Goal: Use online tool/utility: Utilize a website feature to perform a specific function

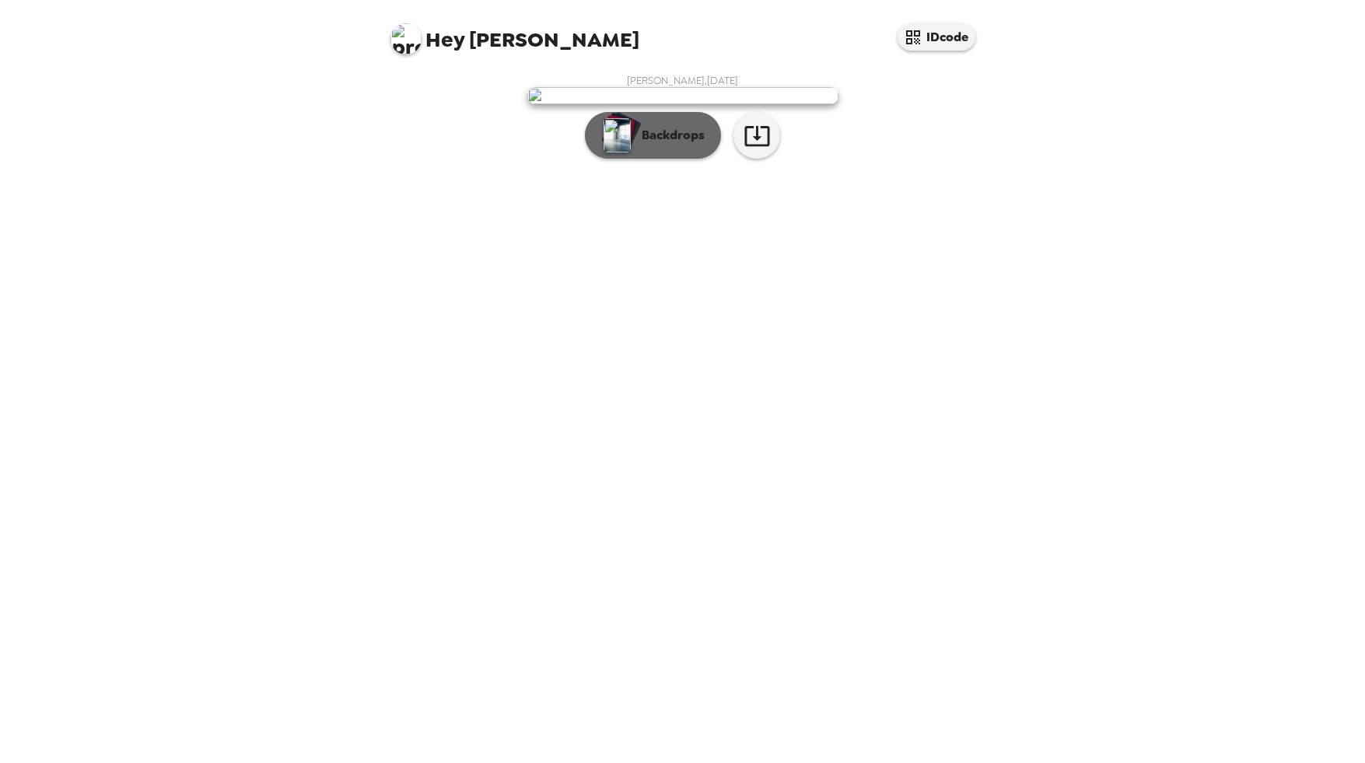
click at [655, 159] on button "Backdrops" at bounding box center [653, 135] width 136 height 47
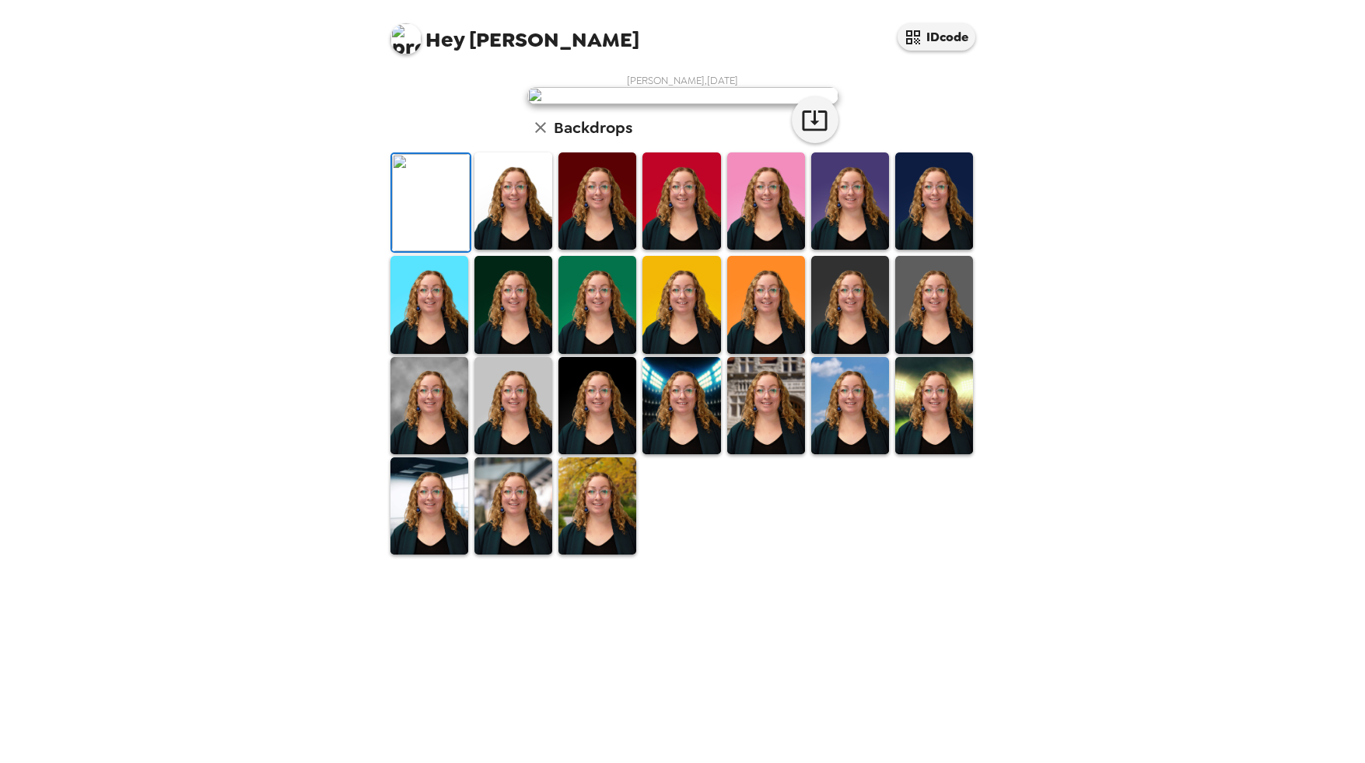
scroll to position [177, 0]
click at [617, 554] on img at bounding box center [597, 505] width 78 height 97
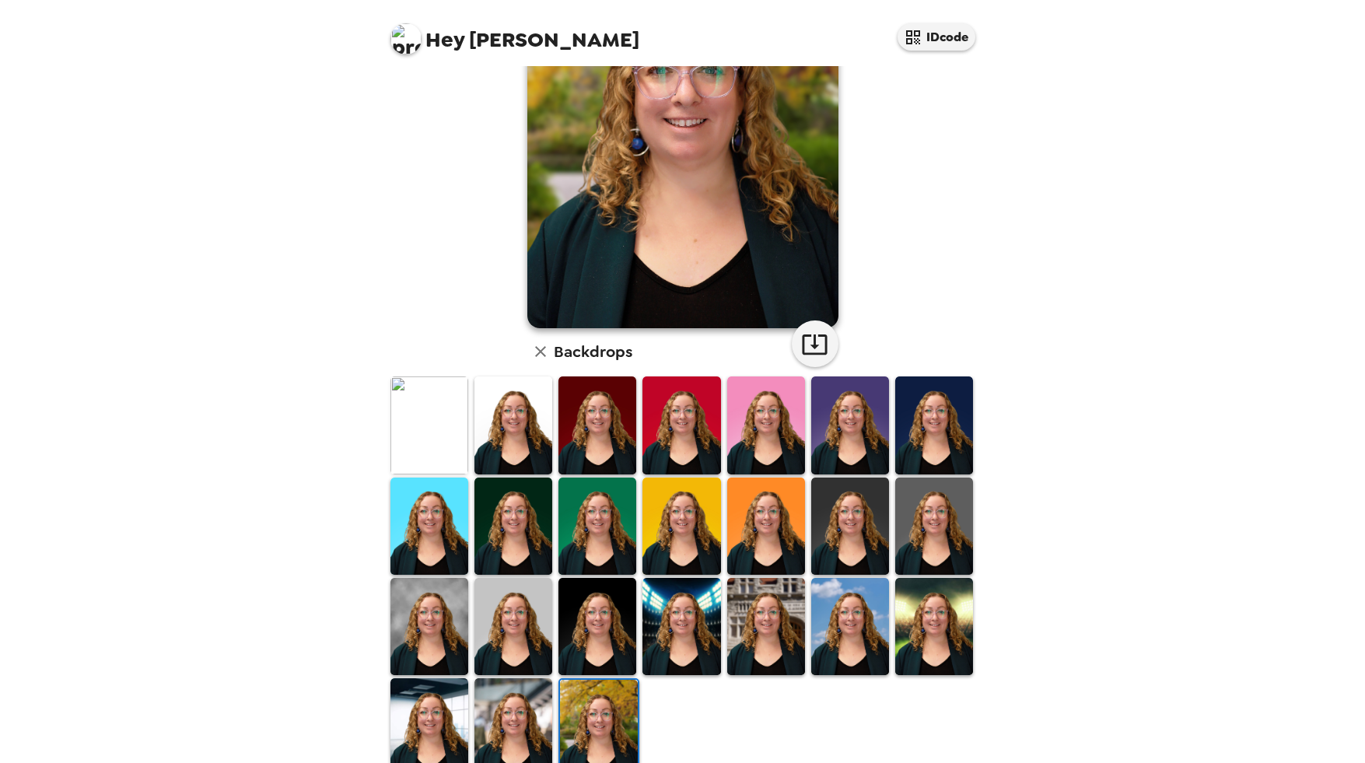
scroll to position [189, 0]
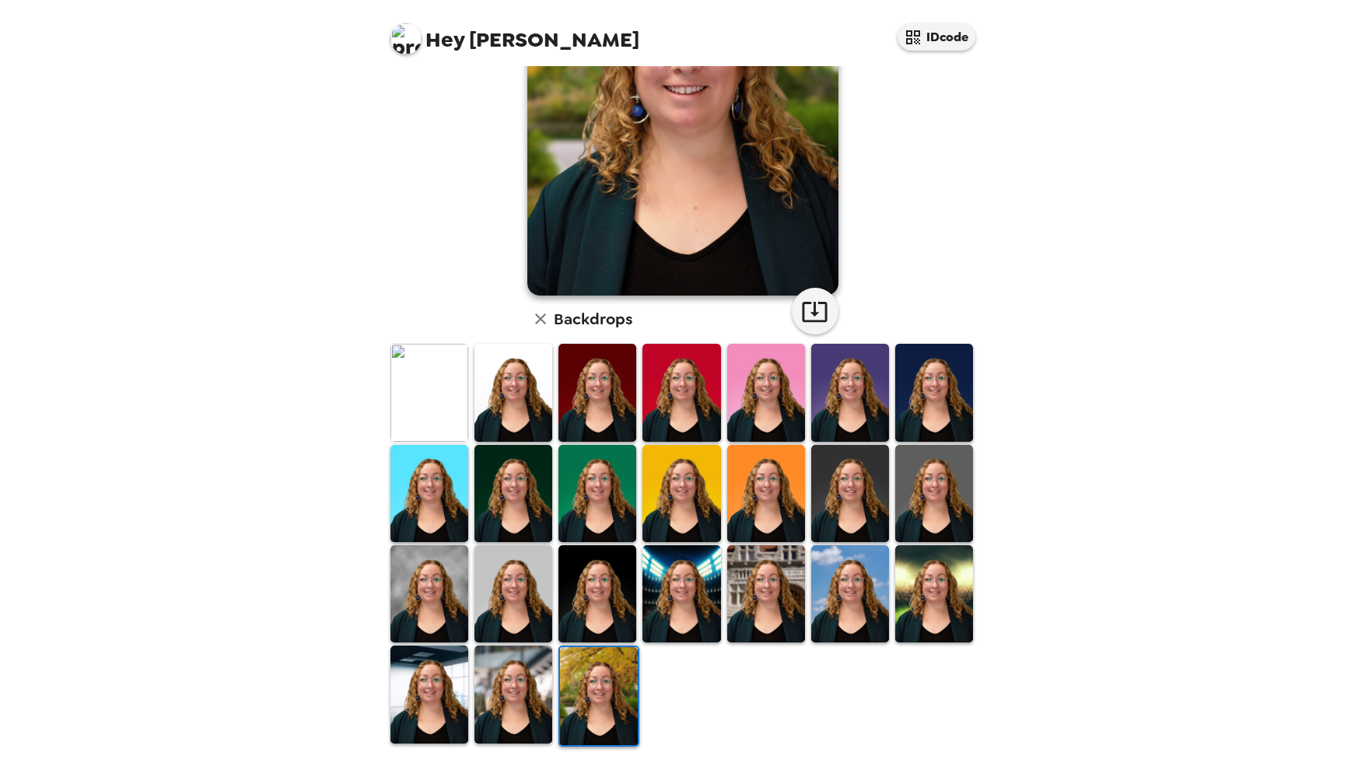
click at [904, 568] on img at bounding box center [934, 593] width 78 height 97
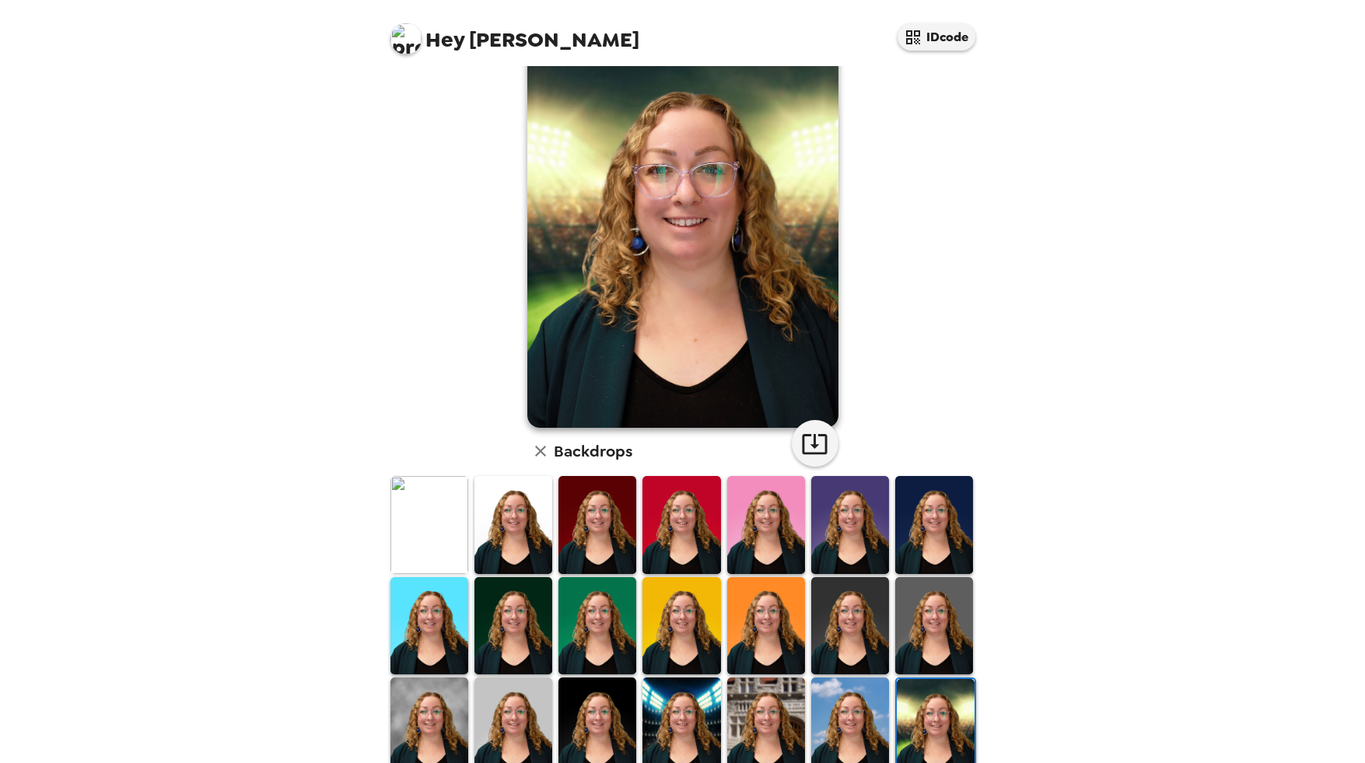
scroll to position [78, 0]
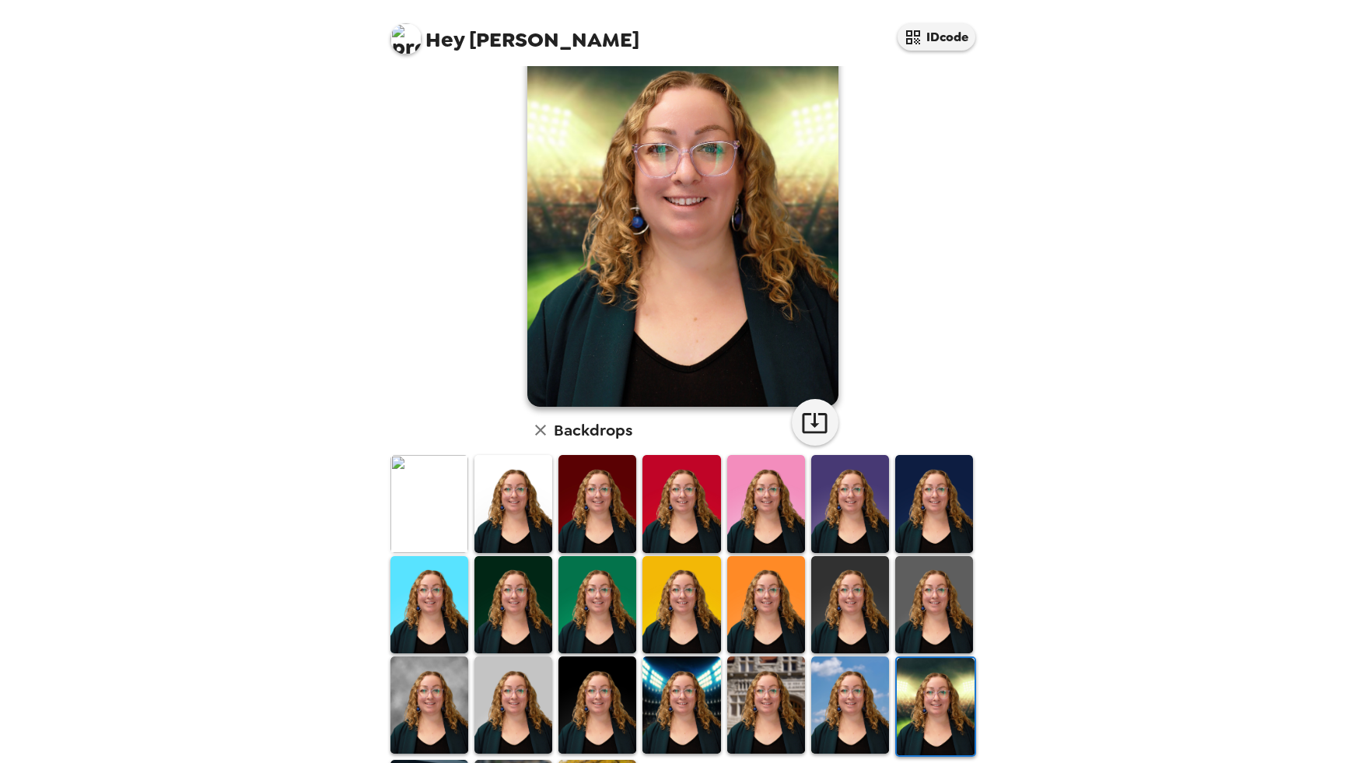
click at [796, 667] on img at bounding box center [766, 704] width 78 height 97
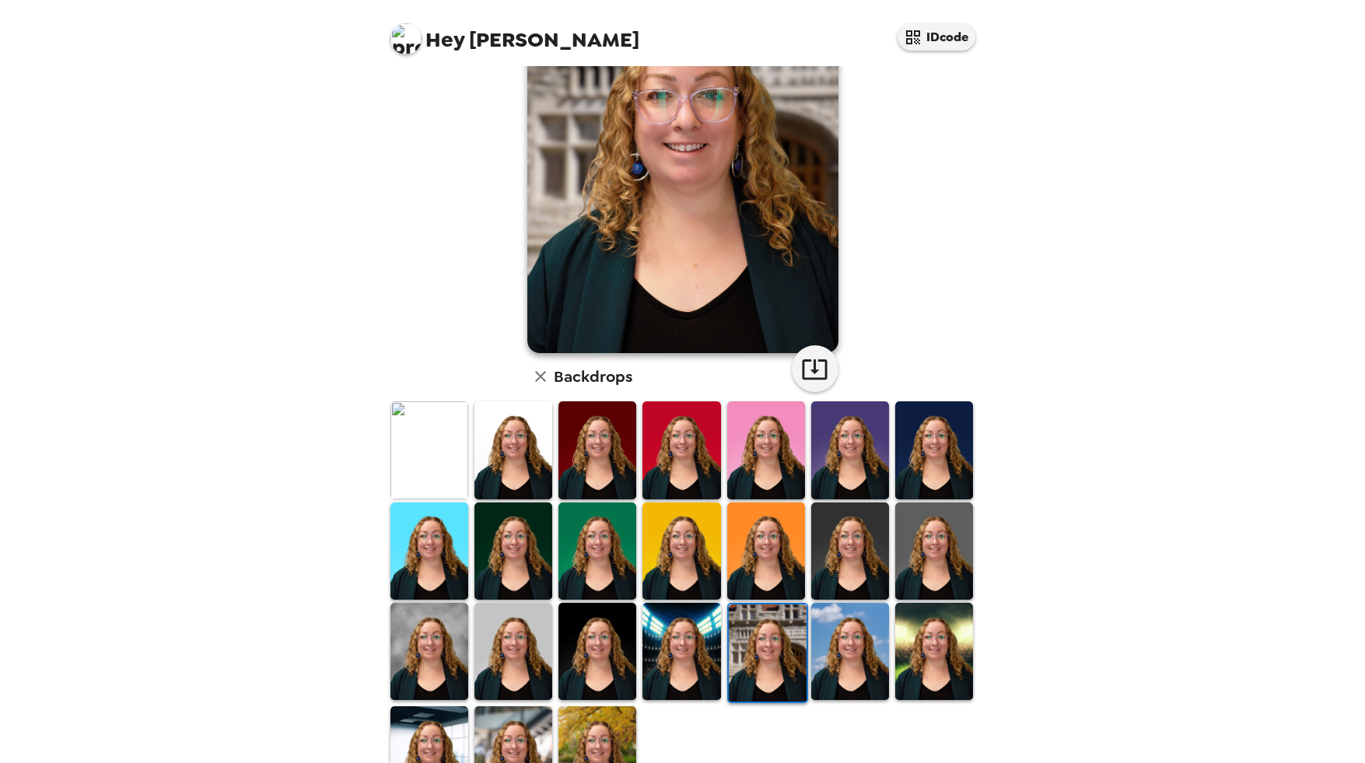
scroll to position [189, 0]
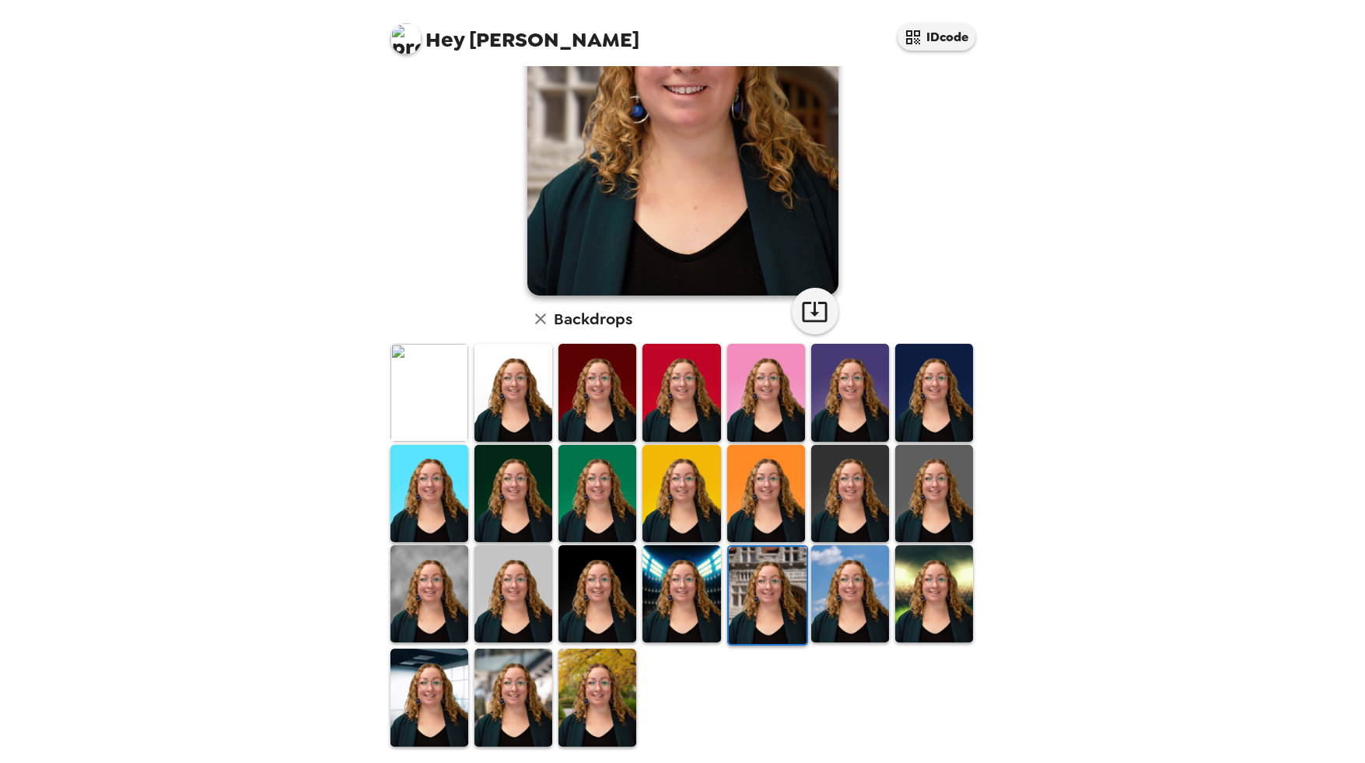
click at [694, 558] on img at bounding box center [681, 593] width 78 height 97
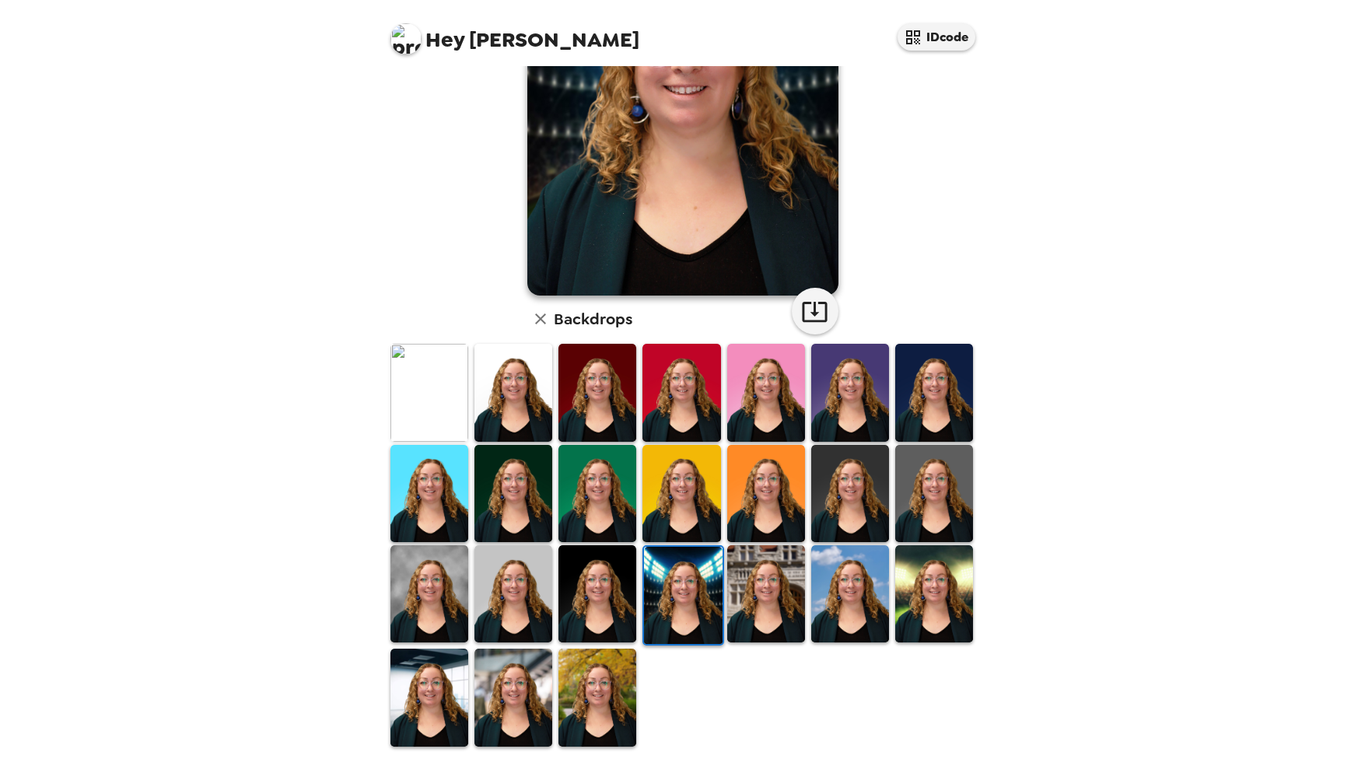
click at [856, 559] on img at bounding box center [850, 593] width 78 height 97
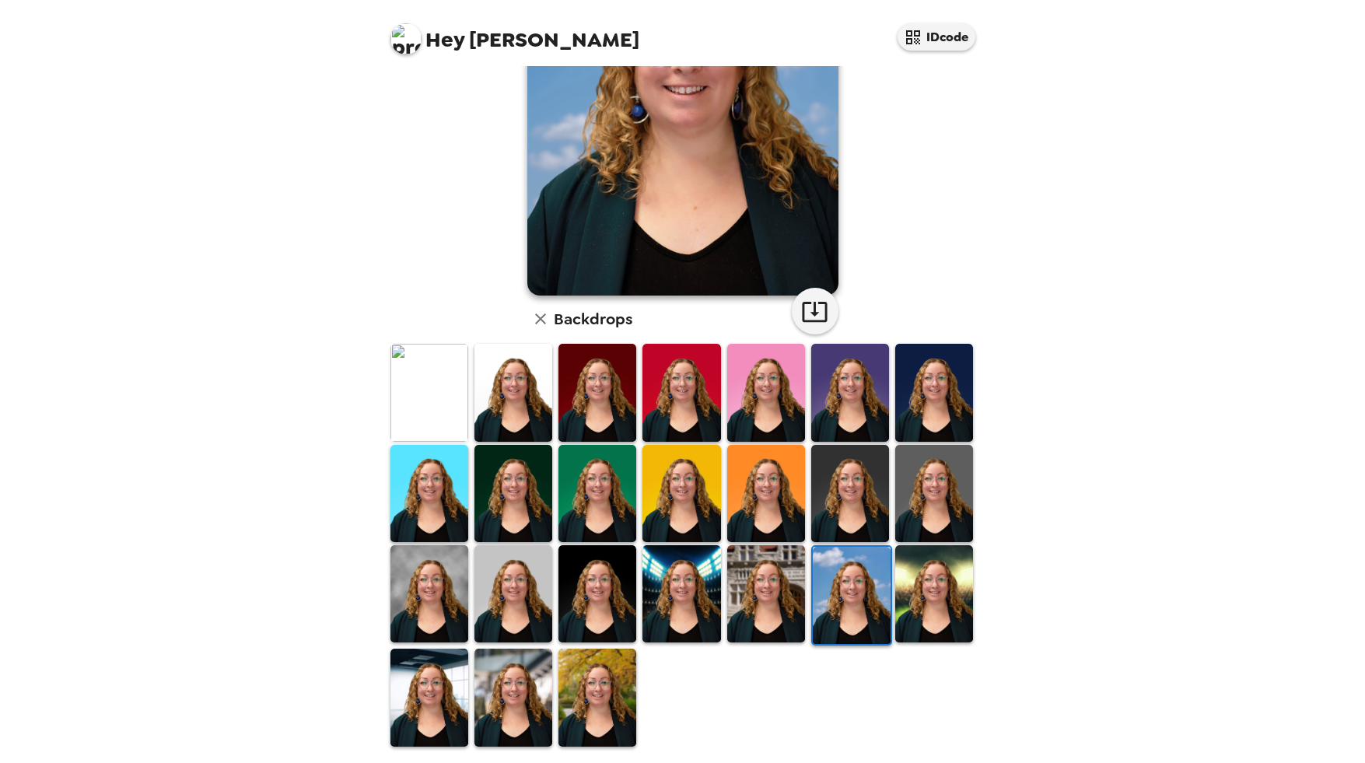
click at [456, 676] on img at bounding box center [429, 696] width 78 height 97
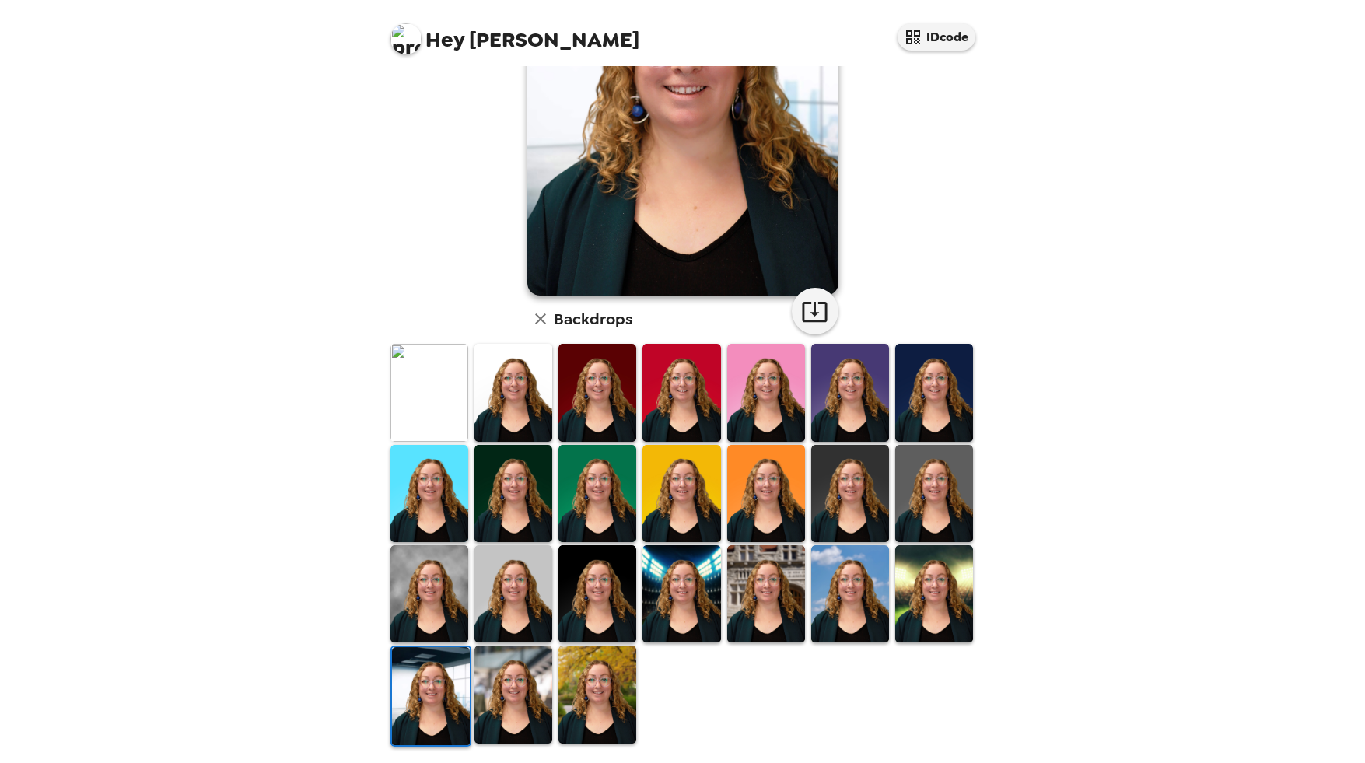
click at [541, 661] on img at bounding box center [513, 693] width 78 height 97
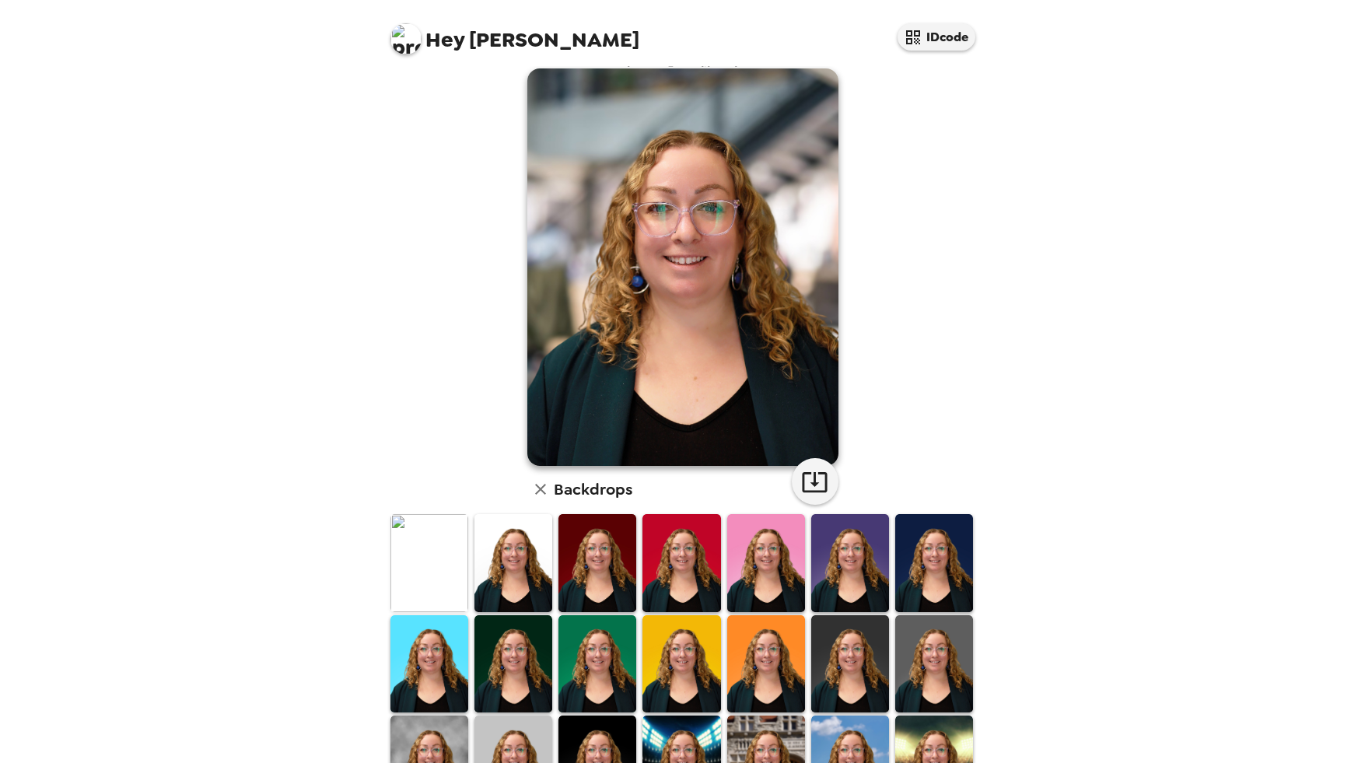
scroll to position [0, 0]
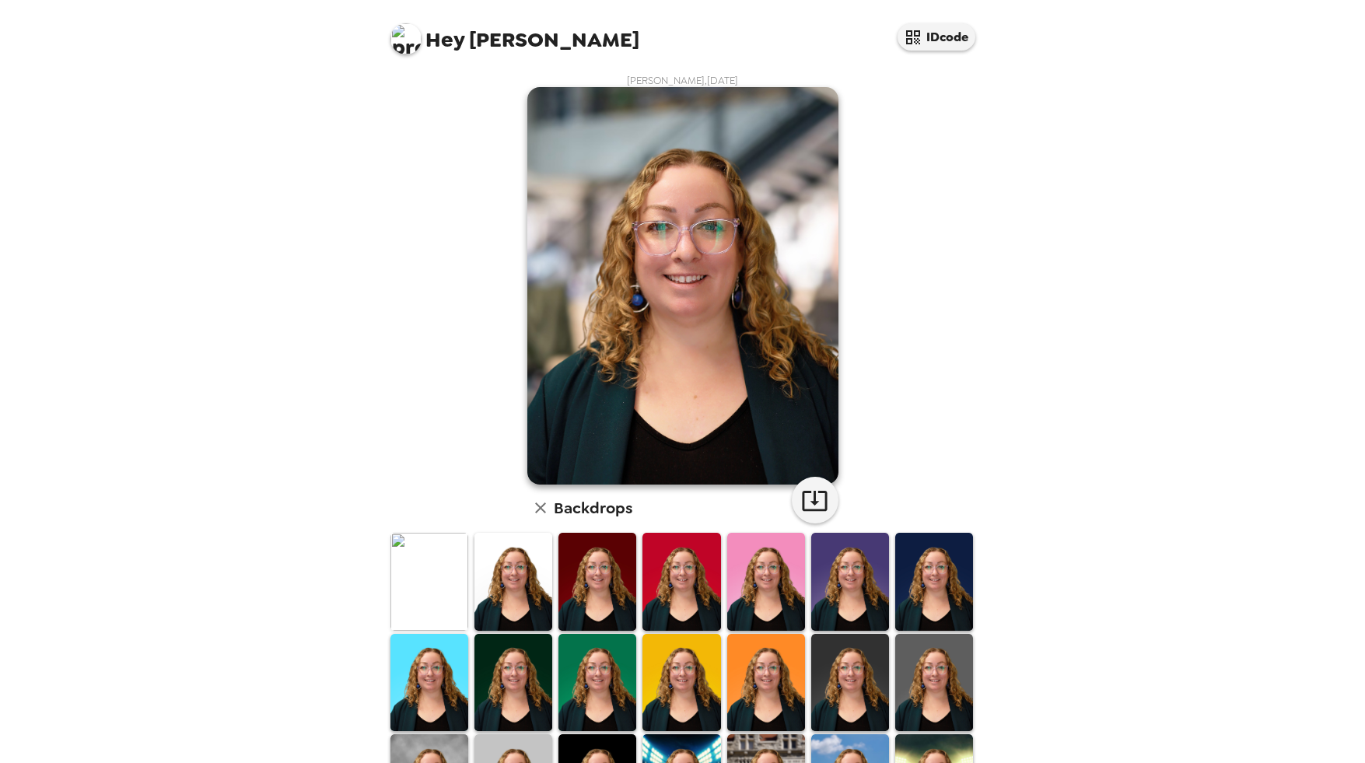
click at [673, 590] on img at bounding box center [681, 581] width 78 height 97
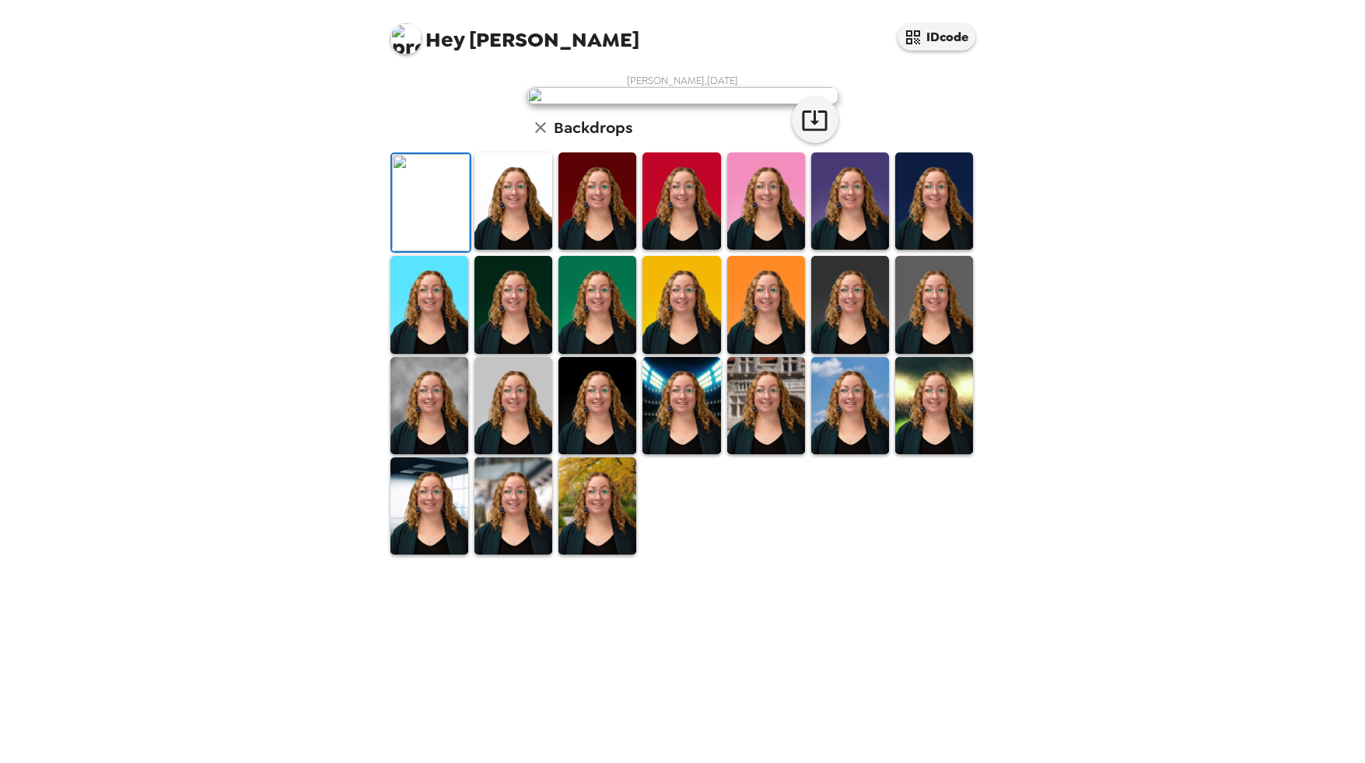
scroll to position [190, 0]
click at [524, 353] on img at bounding box center [513, 304] width 78 height 97
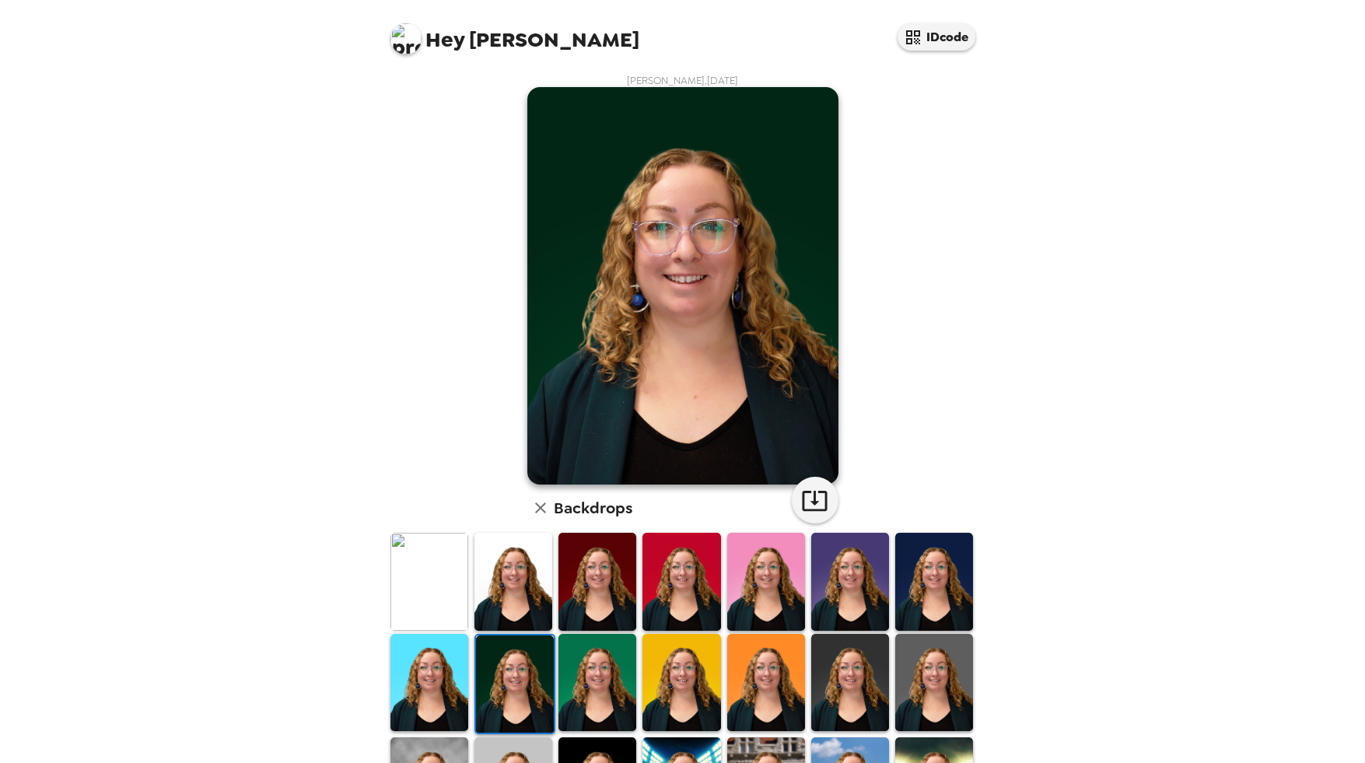
scroll to position [189, 0]
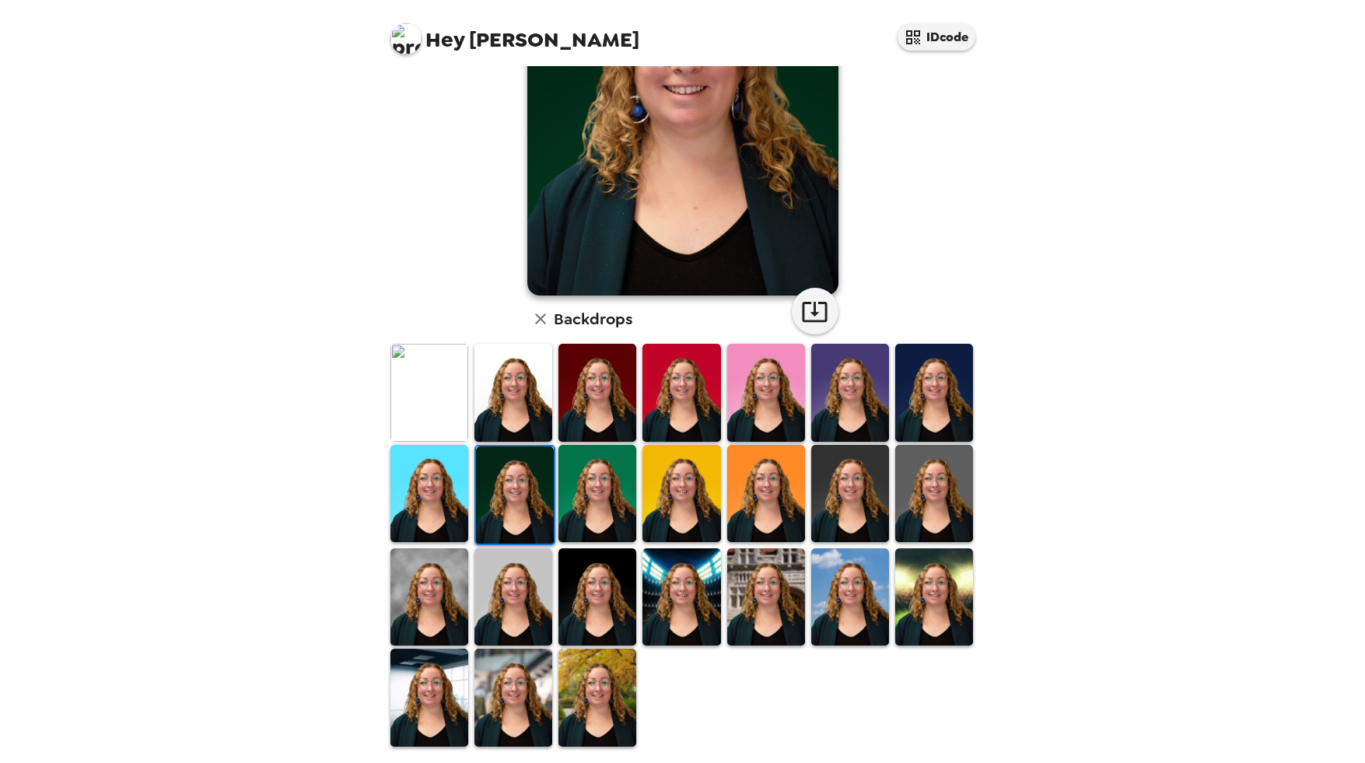
click at [824, 610] on img at bounding box center [850, 596] width 78 height 97
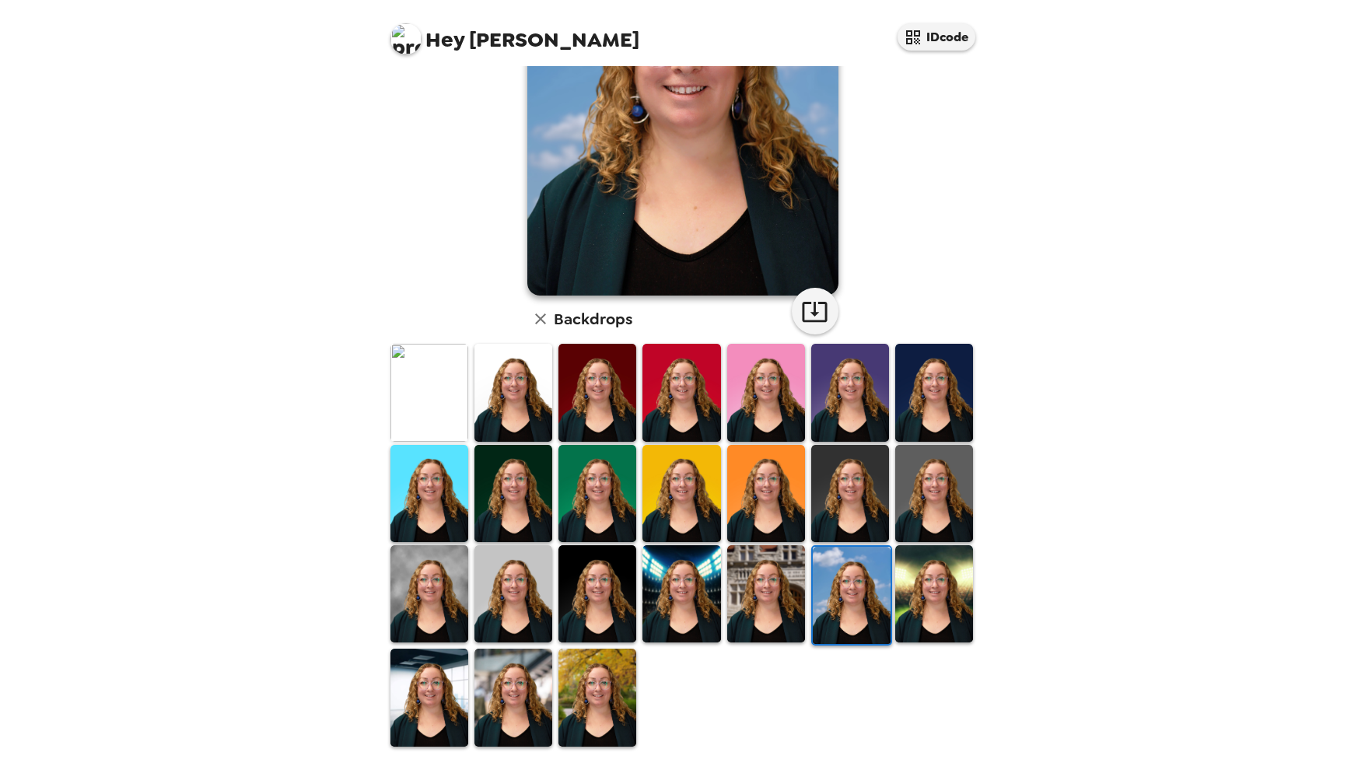
click at [580, 605] on img at bounding box center [597, 593] width 78 height 97
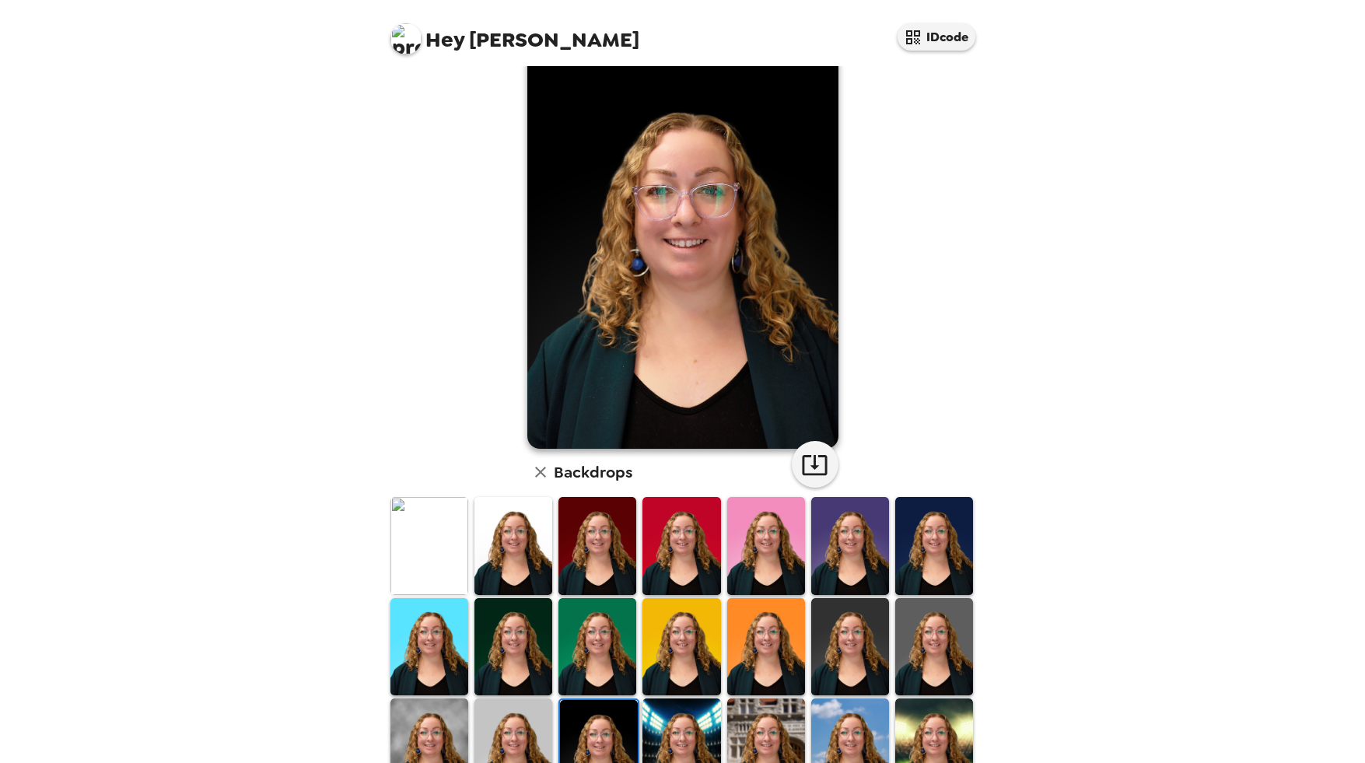
scroll to position [0, 0]
